Goal: Transaction & Acquisition: Book appointment/travel/reservation

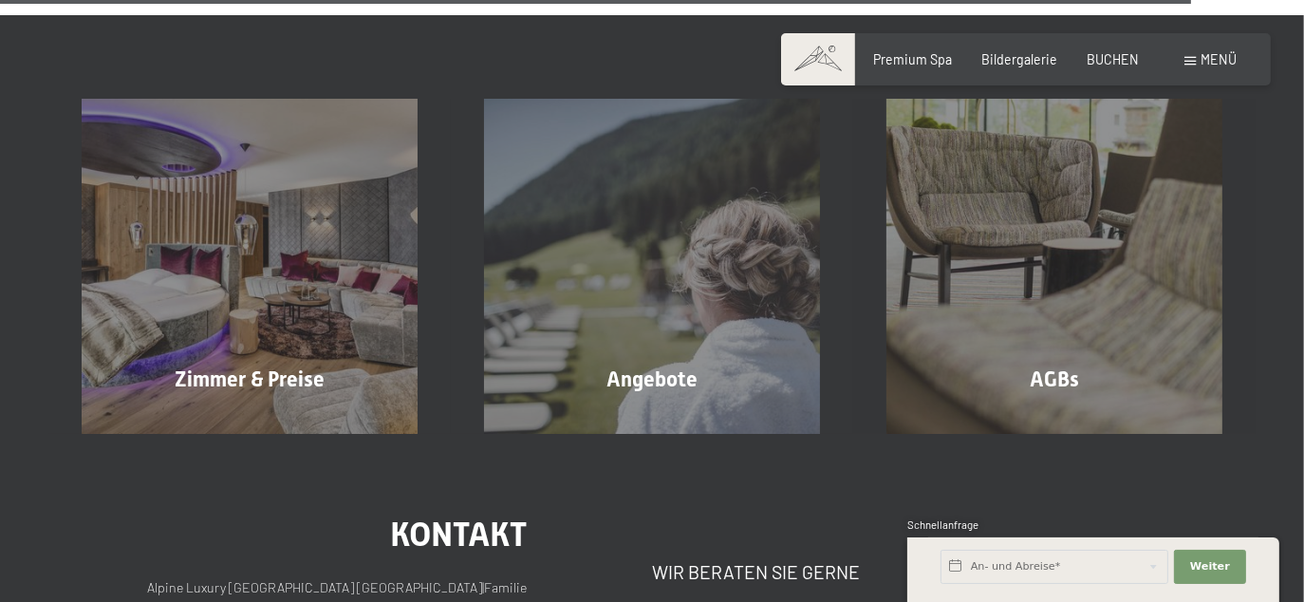
scroll to position [6006, 0]
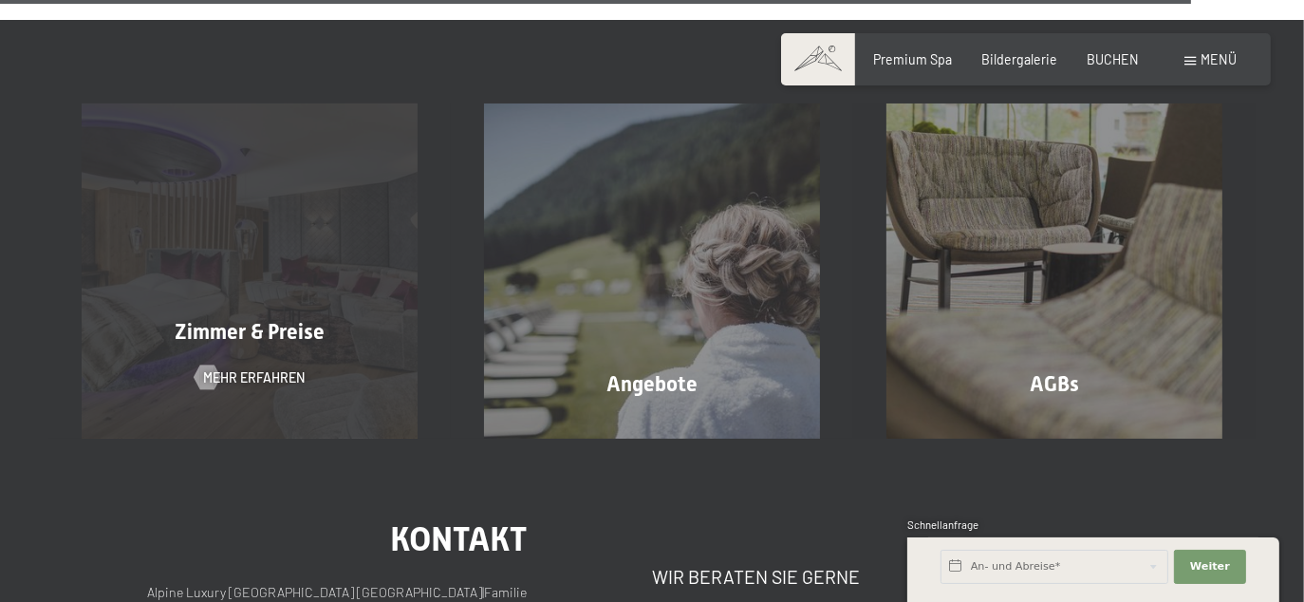
click at [256, 231] on div "Zimmer & Preise Mehr erfahren" at bounding box center [249, 270] width 403 height 335
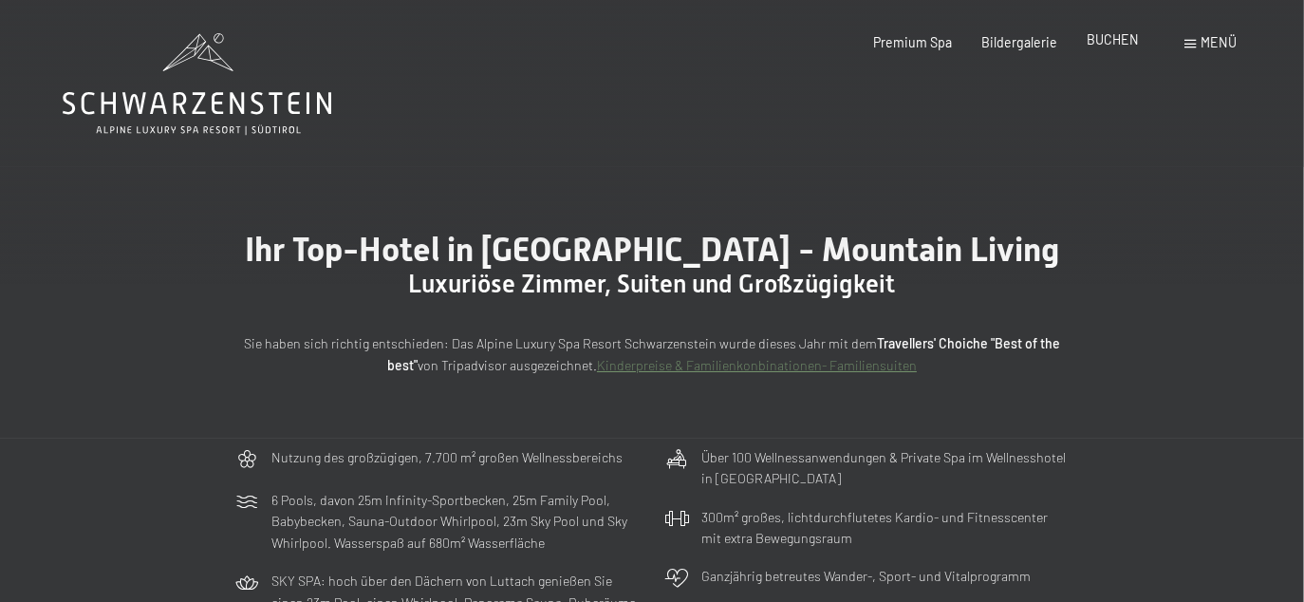
click at [1114, 43] on span "BUCHEN" at bounding box center [1113, 39] width 52 height 16
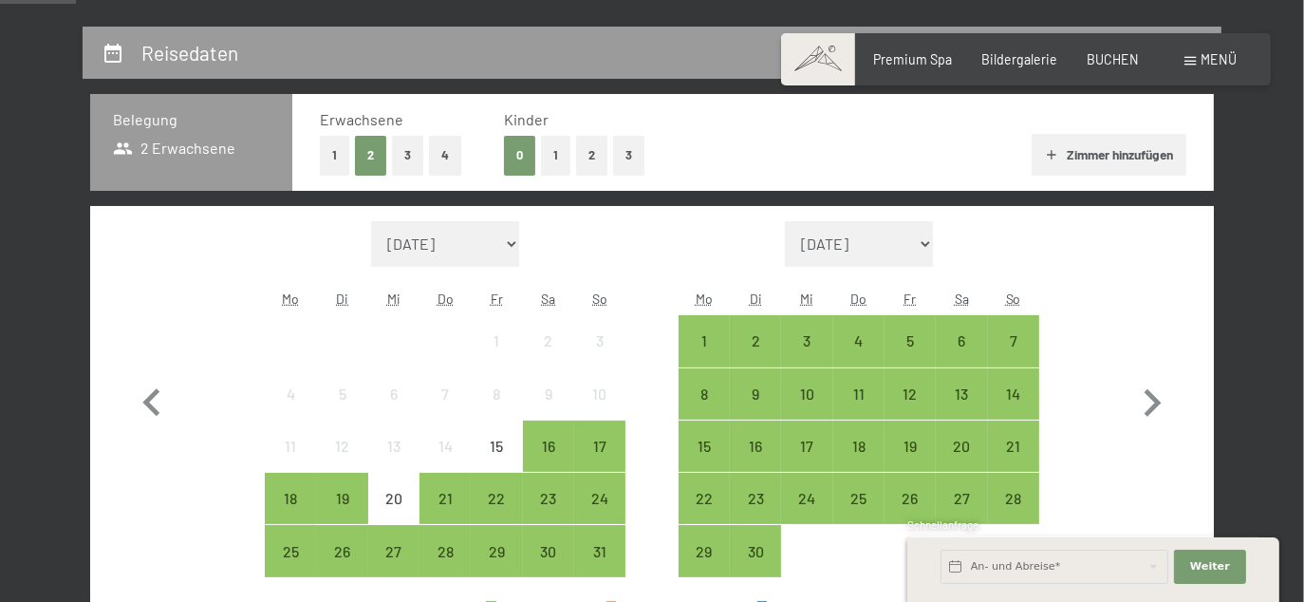
scroll to position [380, 0]
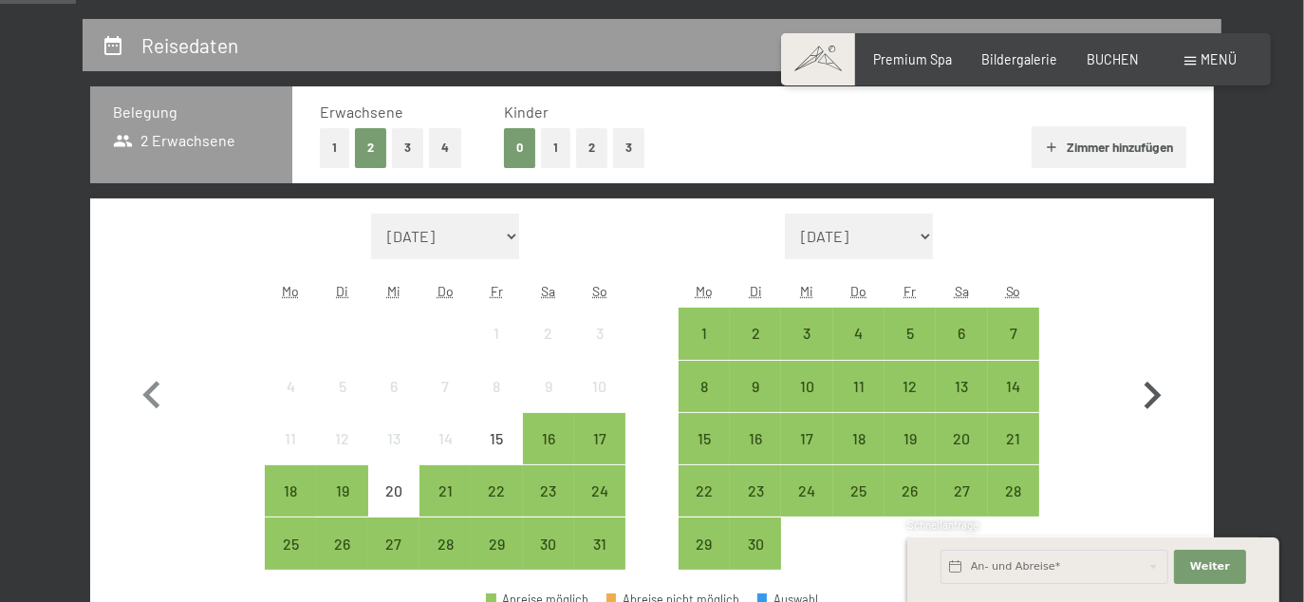
click at [1160, 388] on icon "button" at bounding box center [1152, 395] width 55 height 55
select select "2025-09-01"
select select "2025-10-01"
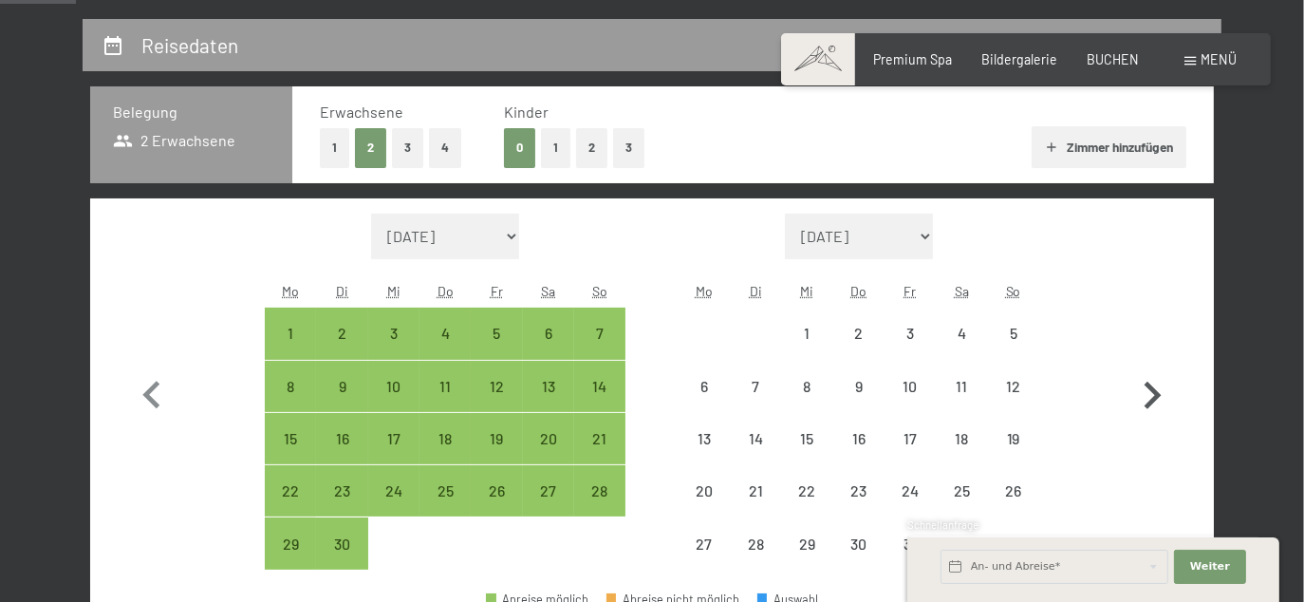
click at [1160, 388] on icon "button" at bounding box center [1152, 395] width 55 height 55
select select "2025-10-01"
select select "2025-11-01"
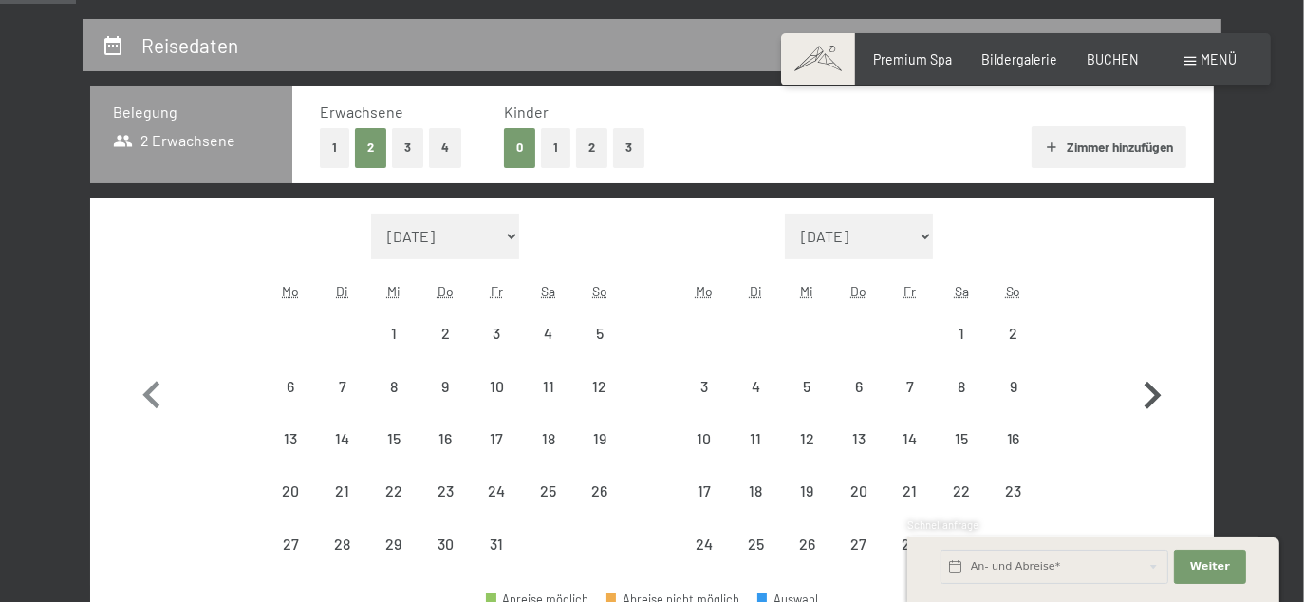
click at [1160, 388] on icon "button" at bounding box center [1152, 395] width 55 height 55
select select "2025-11-01"
select select "2025-12-01"
select select "2025-11-01"
select select "2025-12-01"
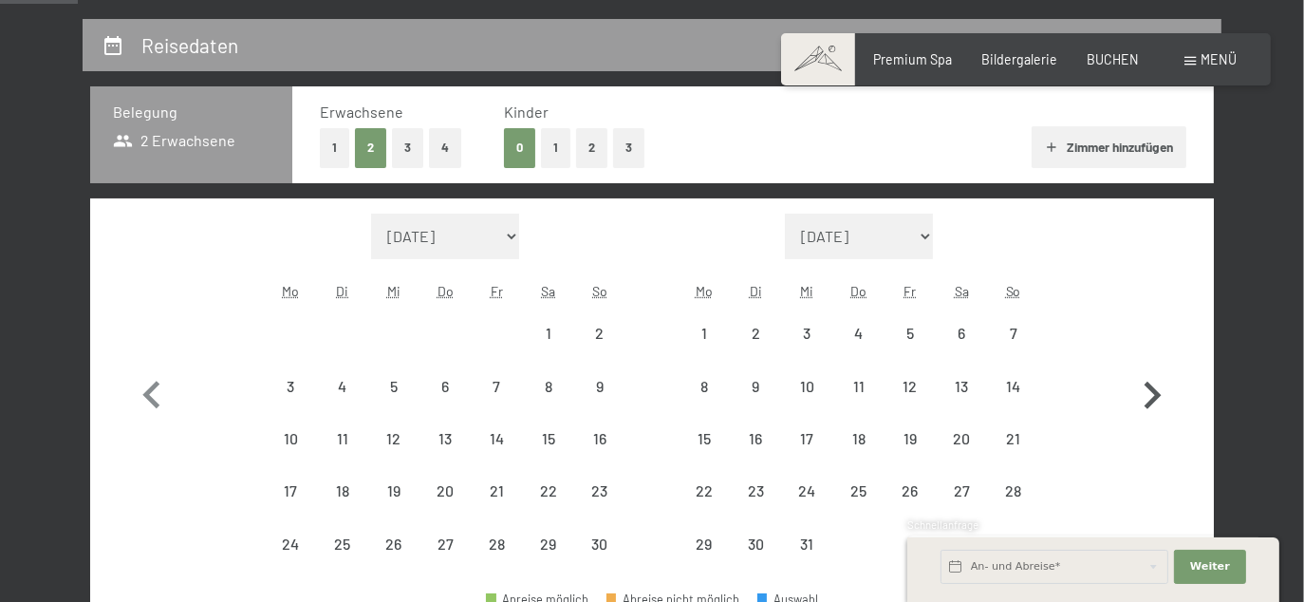
scroll to position [570, 0]
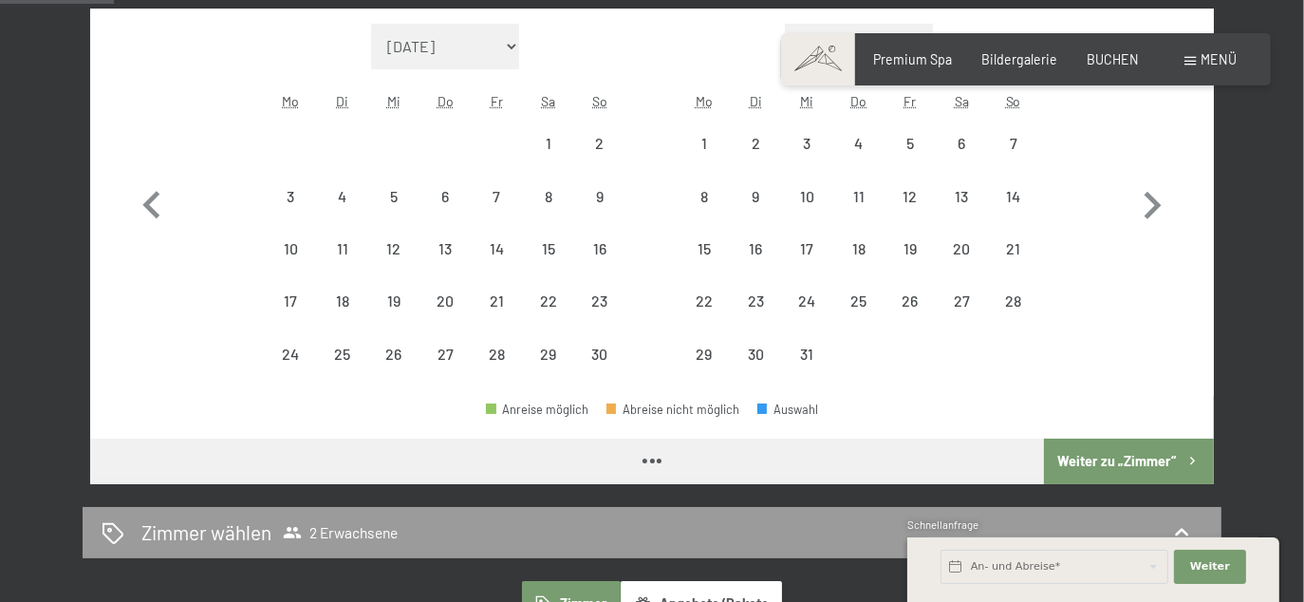
select select "2025-11-01"
select select "2025-12-01"
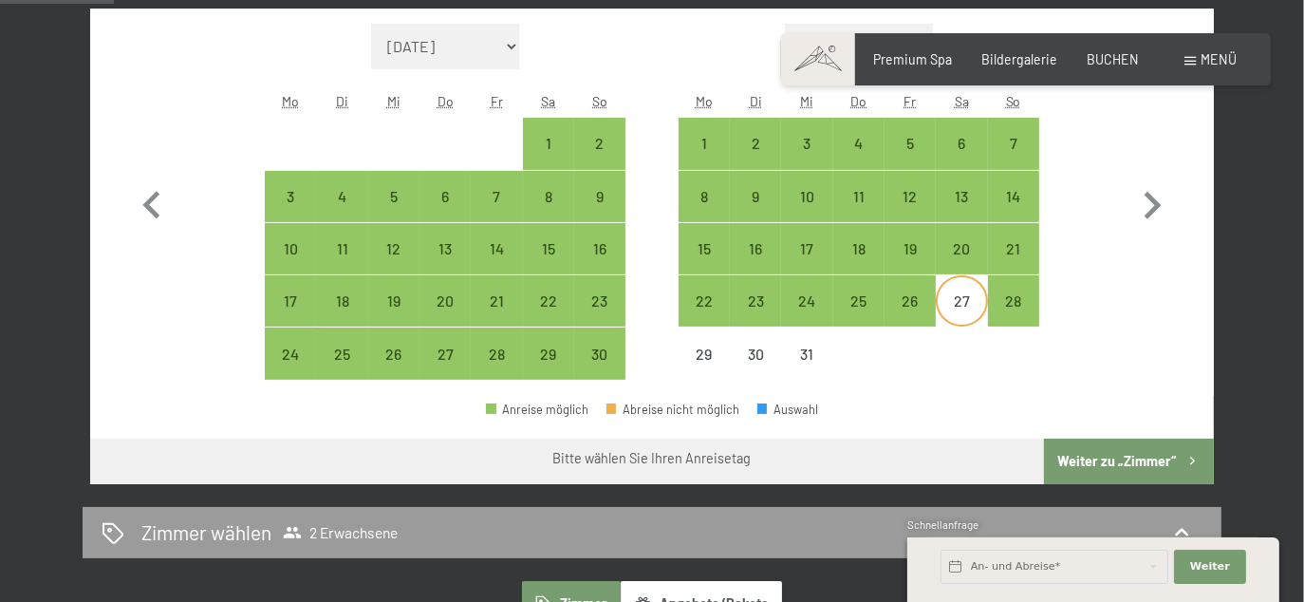
click at [967, 303] on div "27" at bounding box center [961, 316] width 47 height 47
select select "2025-11-01"
select select "2025-12-01"
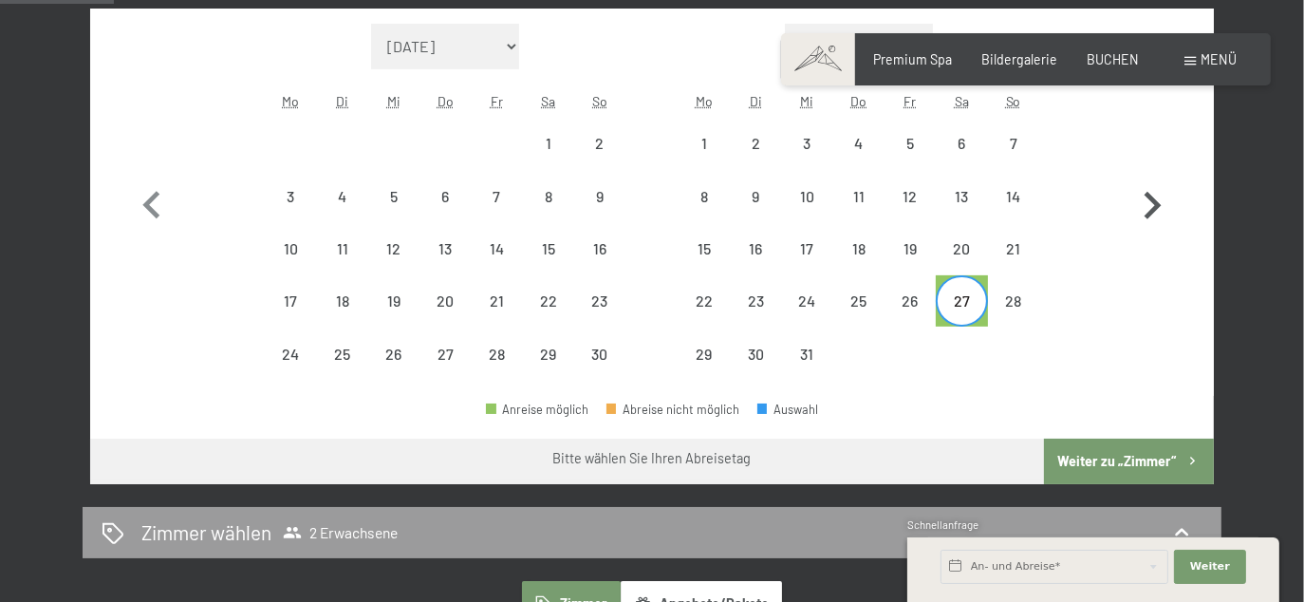
click at [1152, 205] on icon "button" at bounding box center [1152, 205] width 55 height 55
select select "2025-12-01"
select select "2026-01-01"
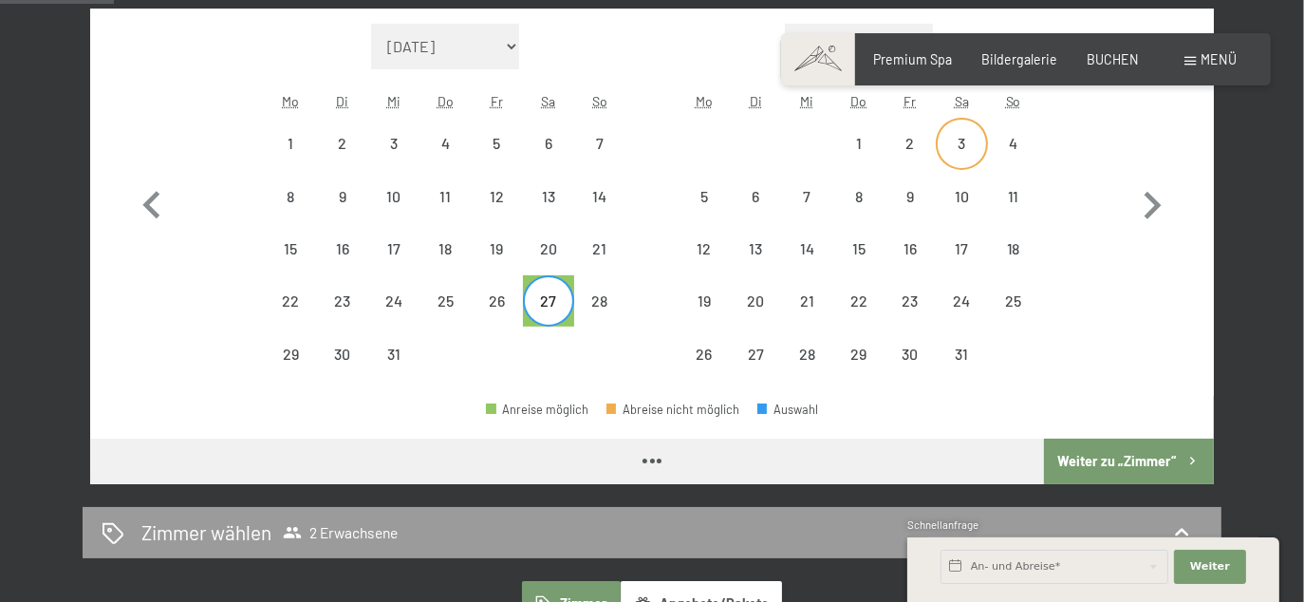
click at [952, 135] on div "3" at bounding box center [961, 143] width 47 height 47
select select "2025-12-01"
select select "2026-01-01"
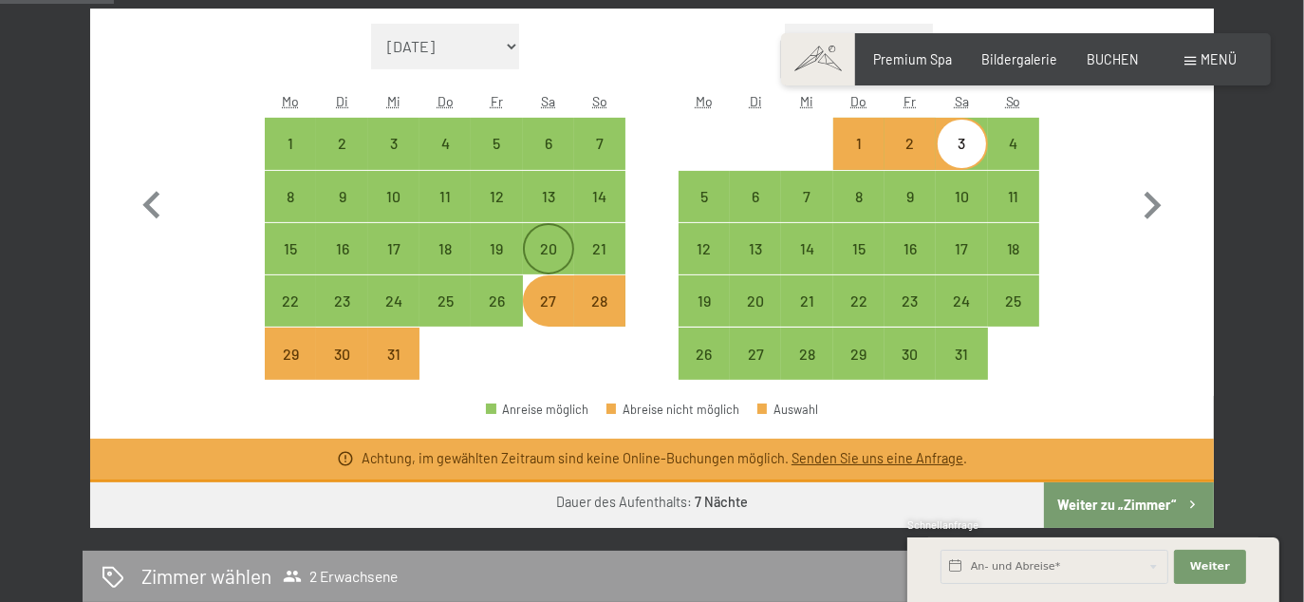
click at [543, 248] on div "20" at bounding box center [548, 264] width 47 height 47
select select "2025-12-01"
select select "2026-01-01"
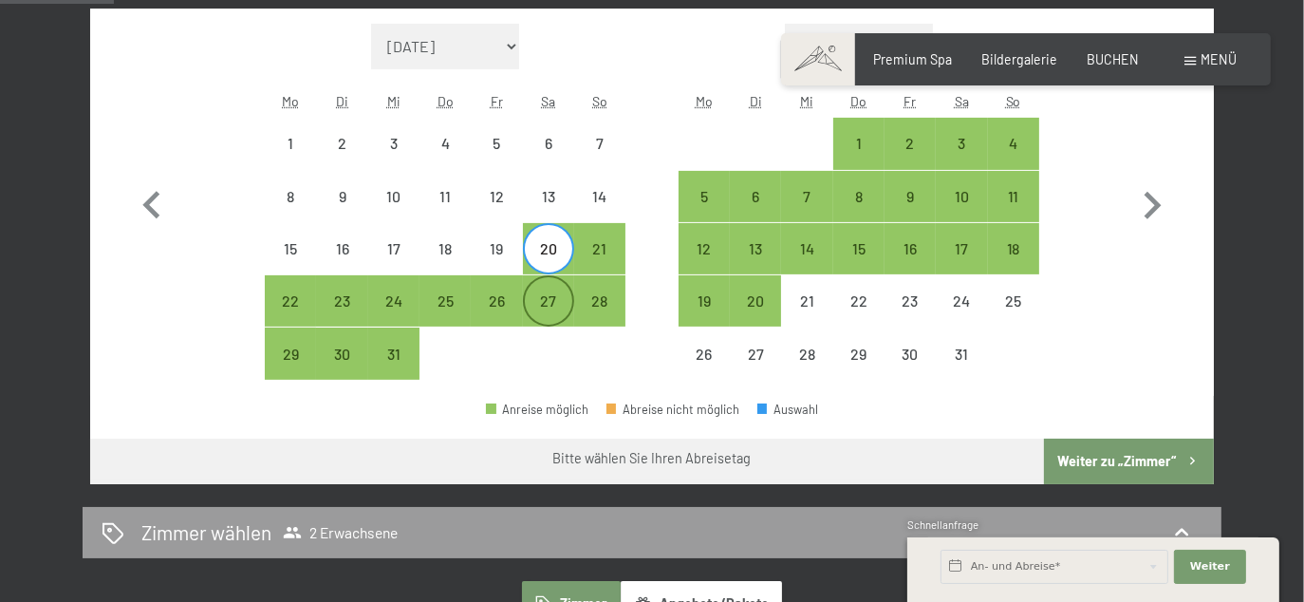
click at [552, 293] on div "27" at bounding box center [548, 316] width 47 height 47
select select "2025-12-01"
select select "2026-01-01"
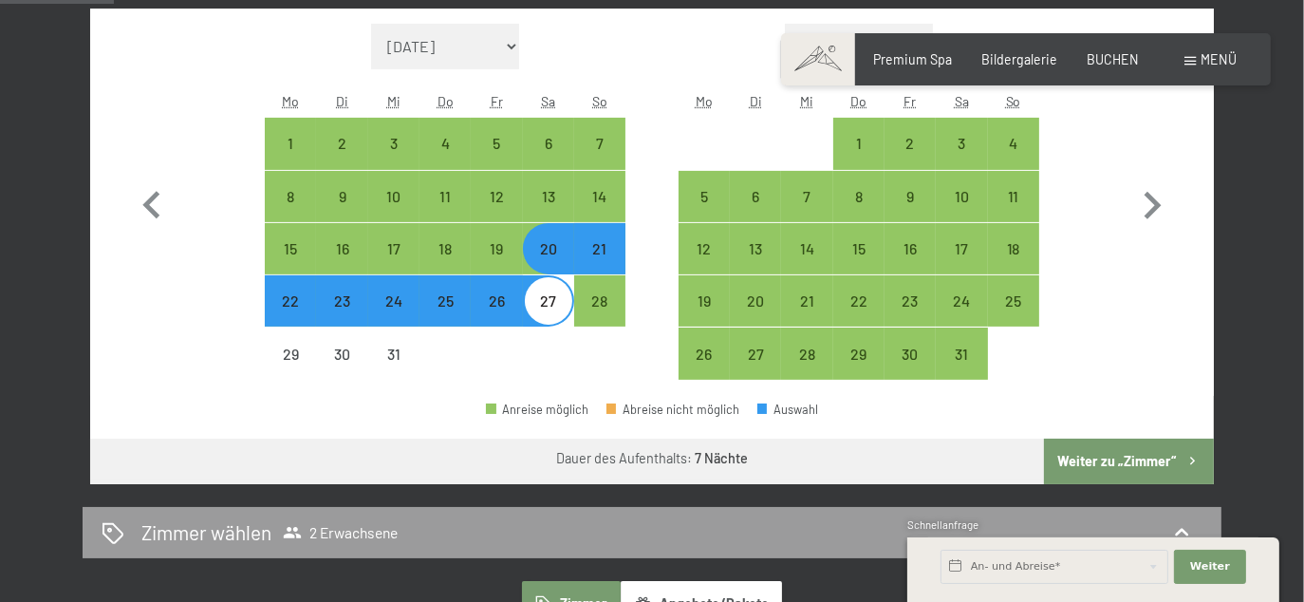
click at [1117, 453] on button "Weiter zu „Zimmer“" at bounding box center [1129, 462] width 170 height 46
select select "2025-12-01"
select select "2026-01-01"
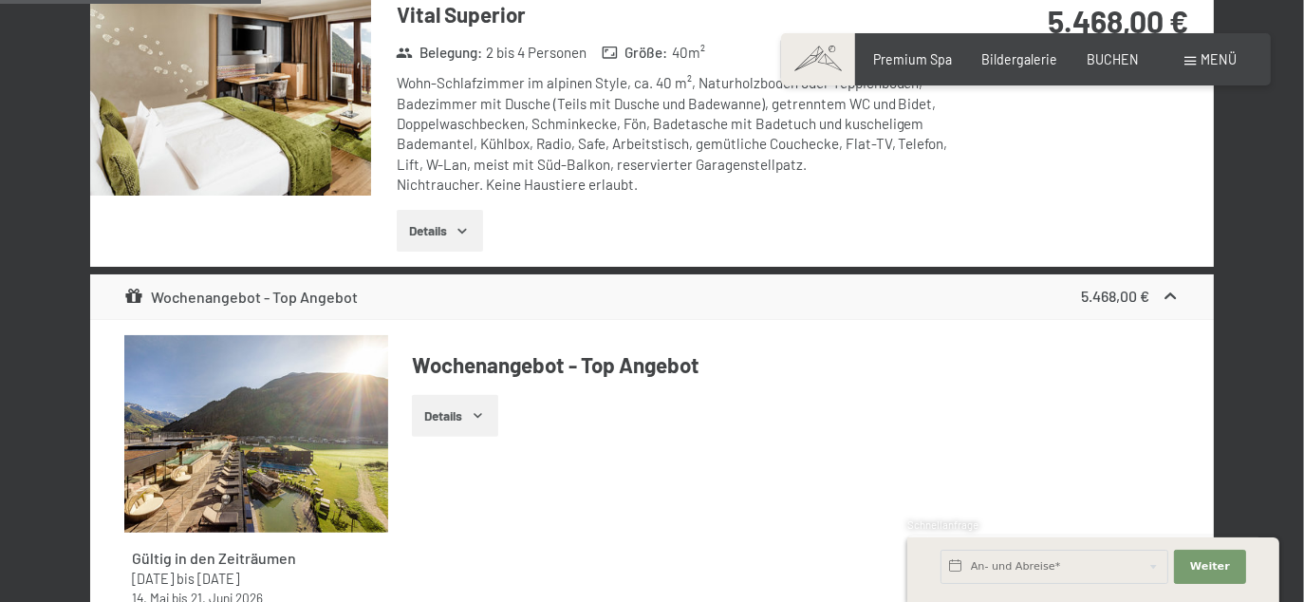
scroll to position [1443, 0]
